Goal: Information Seeking & Learning: Learn about a topic

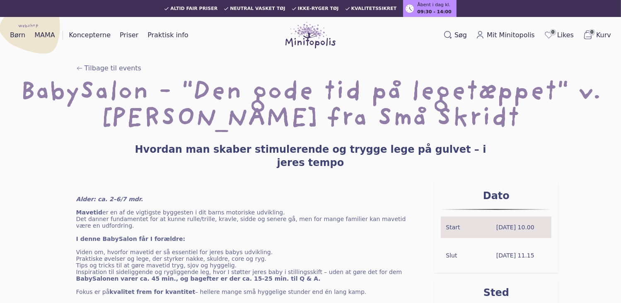
click at [220, 63] on div "Tilbage til events" at bounding box center [310, 71] width 495 height 17
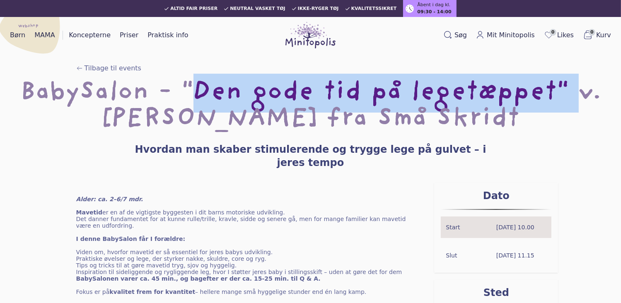
drag, startPoint x: 187, startPoint y: 84, endPoint x: 566, endPoint y: 84, distance: 378.6
click at [566, 84] on h1 "BabySalon - "Den gode tid på legetæppet" v. [PERSON_NAME] fra Små Skridt" at bounding box center [310, 106] width 594 height 53
copy h1 ""Den gode tid på legetæppet""
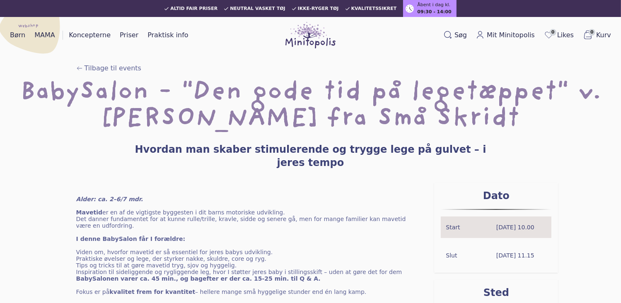
click at [137, 146] on h3 "Hvordan man skaber stimulerende og trygge lege på gulvet – i jeres tempo" at bounding box center [310, 156] width 371 height 27
drag, startPoint x: 133, startPoint y: 150, endPoint x: 498, endPoint y: 150, distance: 364.9
click at [498, 150] on div "BabySalon - "Den gode tid på legetæppet" v. [PERSON_NAME] fra Små Skridt Hvorda…" at bounding box center [310, 124] width 594 height 89
copy h3 "Hvordan man skaber stimulerende og trygge lege på gulvet – i jeres tempo"
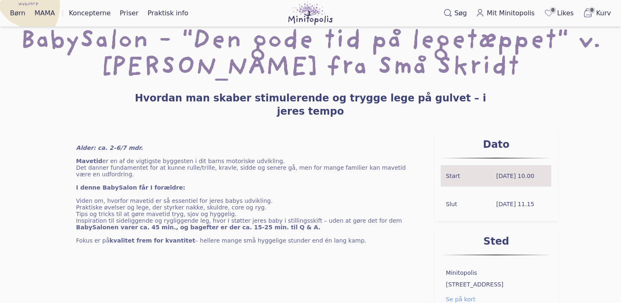
click at [368, 217] on p "Inspiration til sideliggende og rygliggende leg, hvor I støtter jeres baby i st…" at bounding box center [248, 220] width 345 height 7
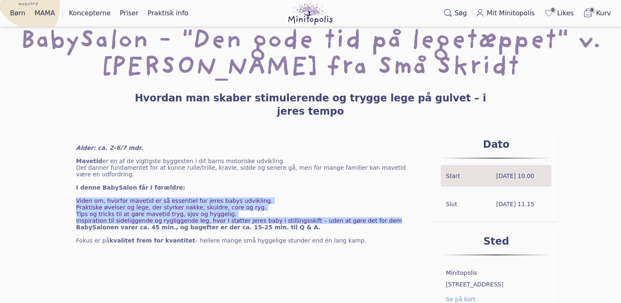
drag, startPoint x: 368, startPoint y: 200, endPoint x: 68, endPoint y: 176, distance: 300.4
click at [68, 176] on div "Alder: ca. 2–6/7 mdr. Mavetid er en af de vigtigste byggesten i dit barns motor…" at bounding box center [249, 273] width 372 height 285
copy ul "Viden om, hvorfor mavetid er så essentiel for jeres babys udvikling. Praktiske …"
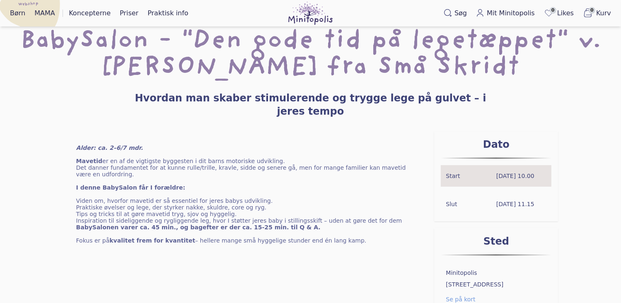
click at [301, 270] on div "Alder: ca. 2–6/7 mdr. Mavetid er en af de vigtigste byggesten i dit barns motor…" at bounding box center [249, 273] width 372 height 285
click at [286, 174] on div "Alder: ca. 2–6/7 mdr. Mavetid er en af de vigtigste byggesten i dit barns motor…" at bounding box center [249, 273] width 372 height 285
click at [250, 198] on p "Viden om, hvorfor mavetid er så essentiel for jeres babys udvikling." at bounding box center [248, 201] width 345 height 7
drag, startPoint x: 248, startPoint y: 181, endPoint x: 75, endPoint y: 178, distance: 173.2
click at [75, 178] on div "Alder: ca. 2–6/7 mdr. Mavetid er en af de vigtigste byggesten i dit barns motor…" at bounding box center [249, 273] width 372 height 285
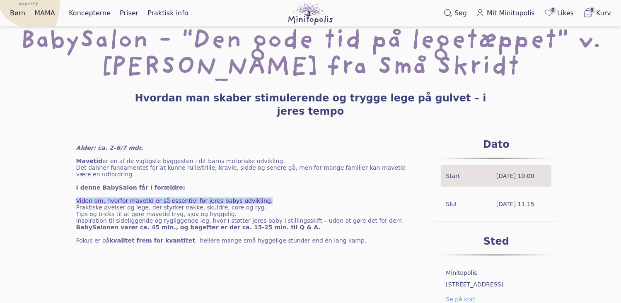
drag, startPoint x: 75, startPoint y: 178, endPoint x: 90, endPoint y: 179, distance: 15.3
copy p "Viden om, hvorfor mavetid er så essentiel for jeres babys udvikling."
